Goal: Task Accomplishment & Management: Manage account settings

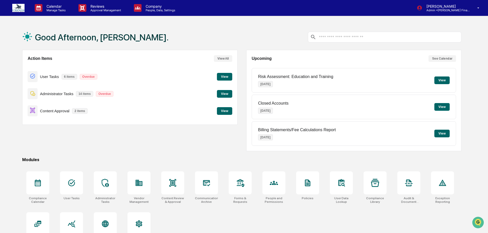
click at [223, 111] on button "View" at bounding box center [224, 111] width 15 height 8
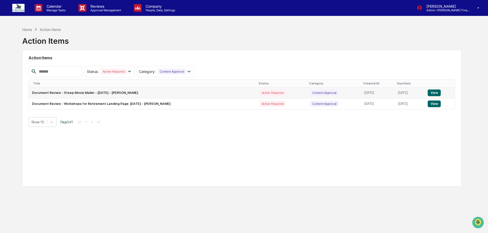
click at [437, 90] on button "View" at bounding box center [434, 92] width 13 height 7
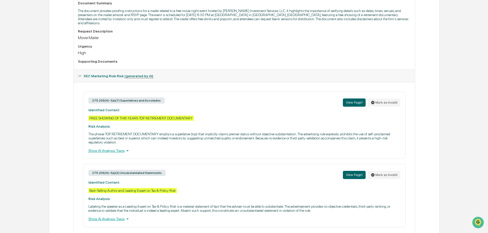
scroll to position [165, 0]
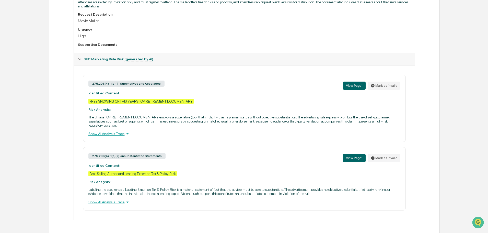
click at [116, 131] on div "Show AI Analysis Trace" at bounding box center [244, 134] width 312 height 6
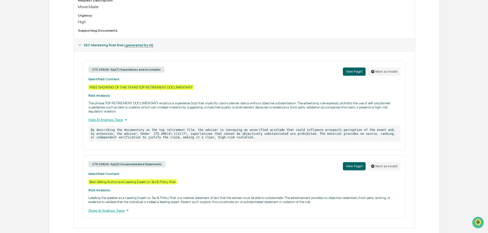
scroll to position [187, 0]
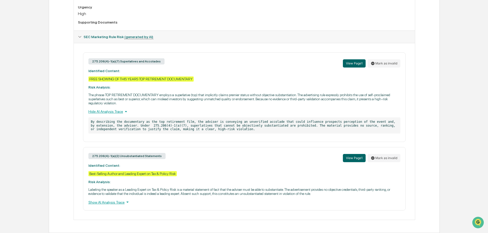
click at [107, 202] on div "Show AI Analysis Trace" at bounding box center [244, 202] width 312 height 6
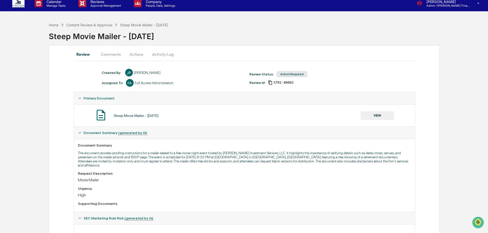
scroll to position [0, 0]
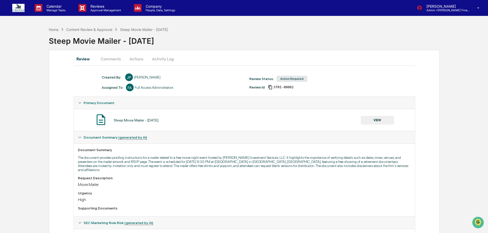
click at [139, 59] on button "Actions" at bounding box center [136, 59] width 23 height 12
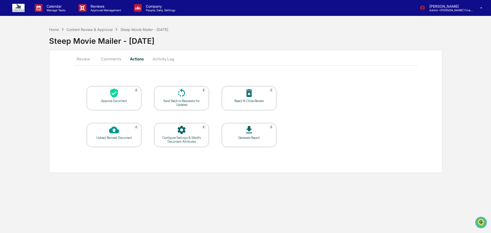
click at [186, 100] on div "Send Back to Requestor for Updates" at bounding box center [181, 103] width 46 height 8
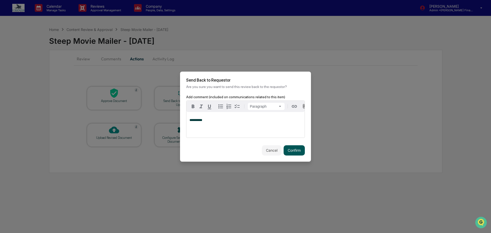
click at [291, 155] on button "Confirm" at bounding box center [293, 150] width 21 height 10
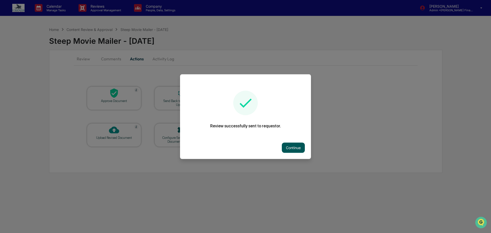
click at [290, 147] on button "Continue" at bounding box center [293, 147] width 23 height 10
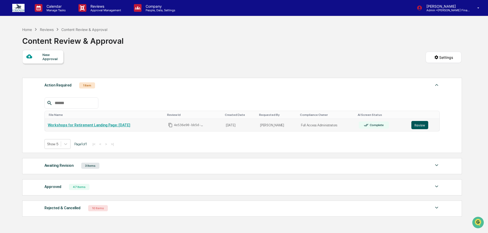
click at [423, 125] on button "Review" at bounding box center [420, 125] width 17 height 8
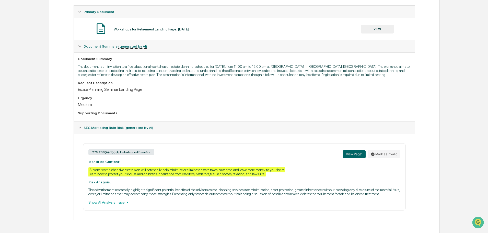
click at [108, 200] on div "Show AI Analysis Trace" at bounding box center [244, 202] width 312 height 6
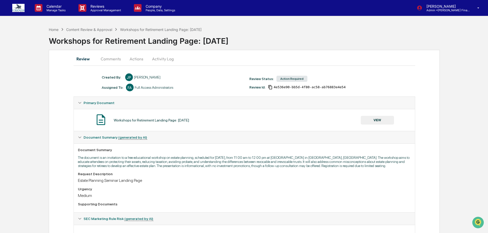
click at [137, 57] on button "Actions" at bounding box center [136, 59] width 23 height 12
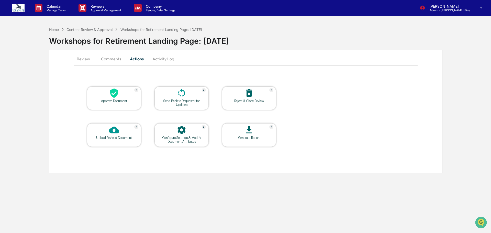
click at [180, 103] on div "Send Back to Requestor for Updates" at bounding box center [181, 103] width 46 height 8
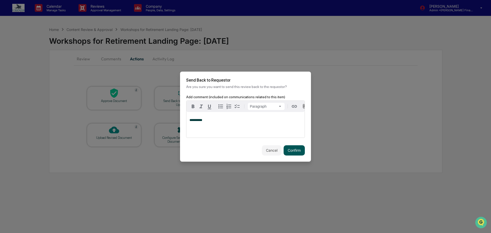
click at [297, 153] on button "Confirm" at bounding box center [293, 150] width 21 height 10
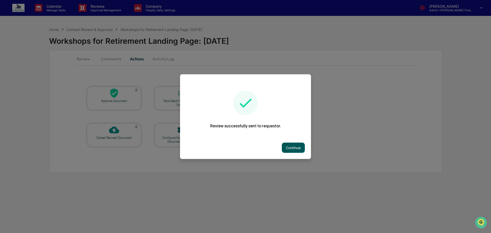
click at [293, 147] on button "Continue" at bounding box center [293, 147] width 23 height 10
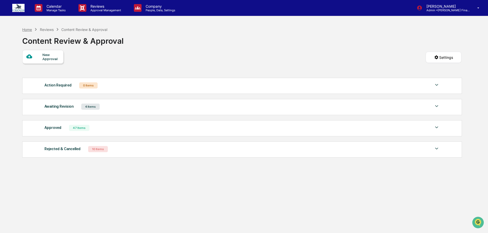
click at [27, 28] on div "Home" at bounding box center [27, 29] width 10 height 4
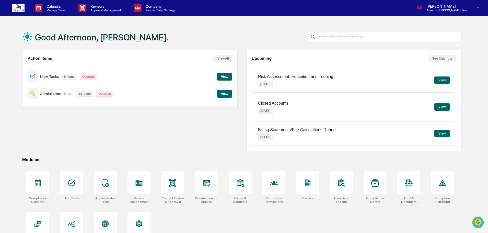
click at [222, 95] on button "View" at bounding box center [224, 94] width 15 height 8
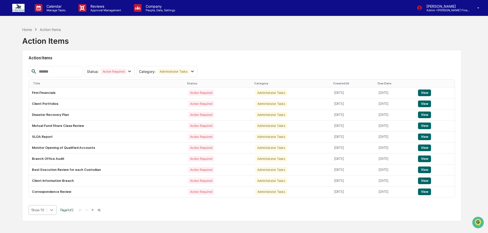
scroll to position [27, 0]
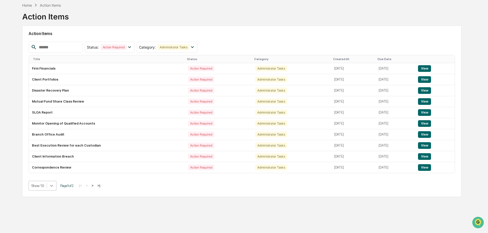
click at [53, 210] on body "Calendar Manage Tasks Reviews Approval Management Company People, Data, Setting…" at bounding box center [244, 104] width 488 height 257
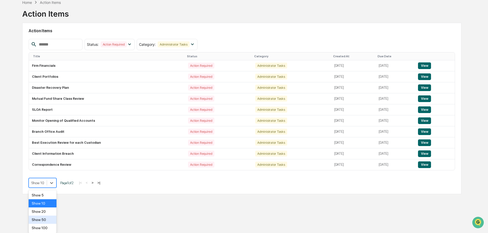
click at [49, 219] on div "Show 50" at bounding box center [43, 219] width 28 height 8
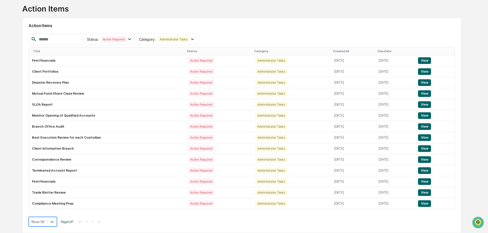
scroll to position [0, 0]
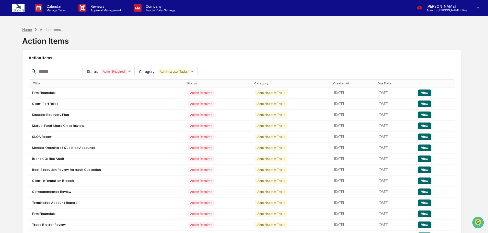
click at [27, 28] on div "Home" at bounding box center [27, 29] width 10 height 4
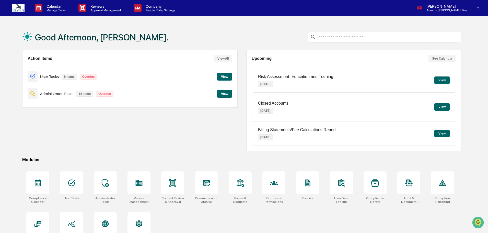
click at [176, 174] on div at bounding box center [172, 182] width 23 height 23
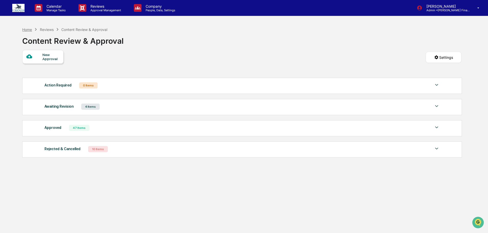
click at [27, 31] on div "Home" at bounding box center [27, 29] width 10 height 4
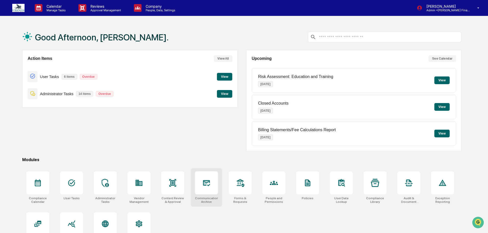
click at [211, 194] on div at bounding box center [206, 182] width 23 height 23
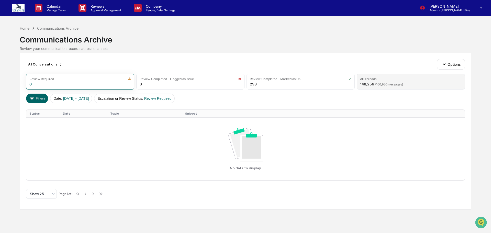
click at [384, 81] on div "All Threads" at bounding box center [410, 79] width 101 height 4
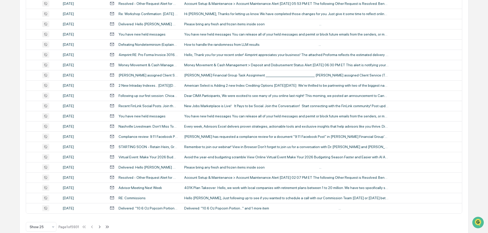
scroll to position [174, 0]
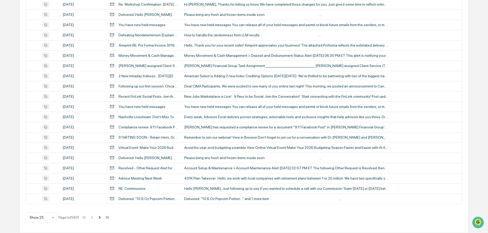
click at [103, 215] on icon at bounding box center [100, 217] width 6 height 6
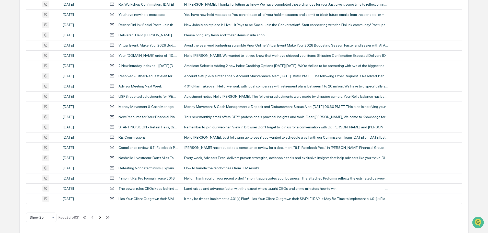
click at [103, 215] on icon at bounding box center [100, 217] width 6 height 6
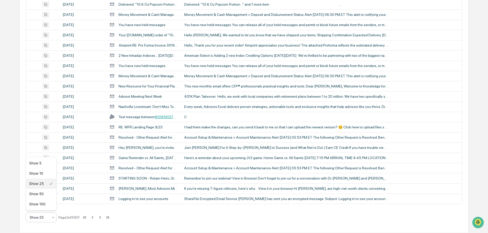
click at [51, 216] on icon at bounding box center [53, 217] width 4 height 4
click at [45, 203] on div "Show 100" at bounding box center [41, 204] width 30 height 10
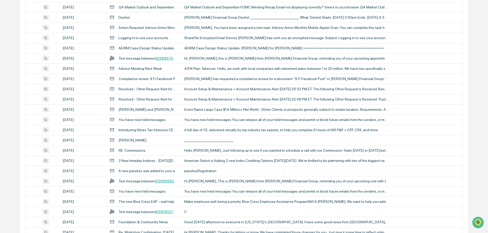
scroll to position [545, 0]
